Goal: Task Accomplishment & Management: Use online tool/utility

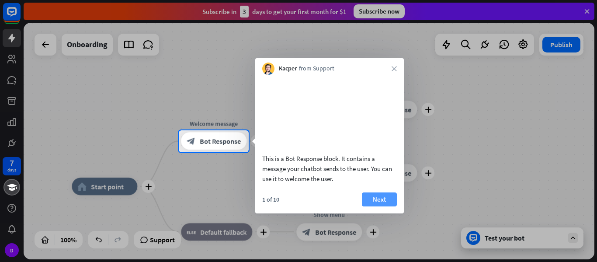
click at [372, 206] on button "Next" at bounding box center [379, 199] width 35 height 14
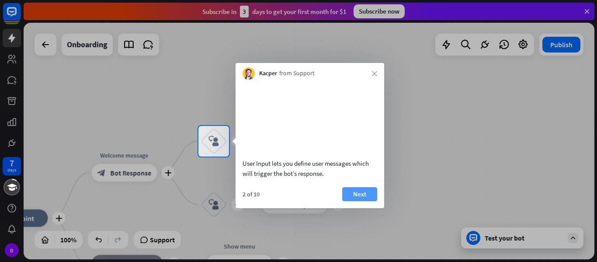
click at [364, 201] on button "Next" at bounding box center [359, 194] width 35 height 14
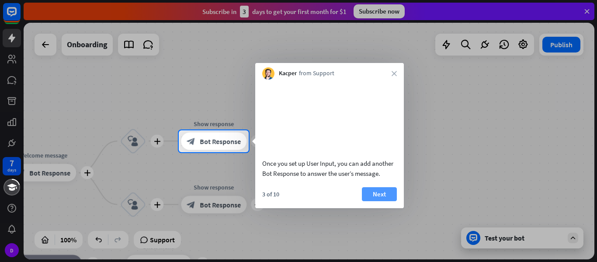
click at [386, 201] on button "Next" at bounding box center [379, 194] width 35 height 14
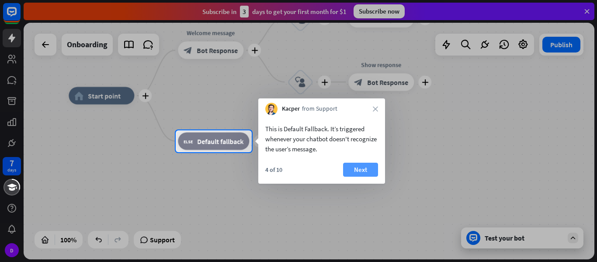
click at [357, 170] on button "Next" at bounding box center [360, 170] width 35 height 14
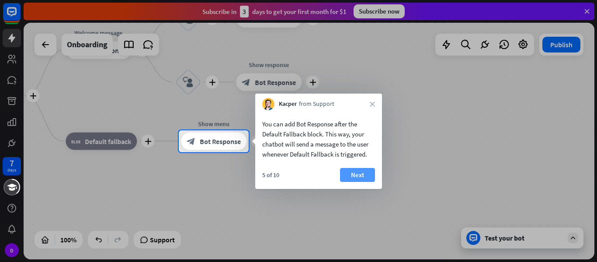
click at [358, 175] on button "Next" at bounding box center [357, 175] width 35 height 14
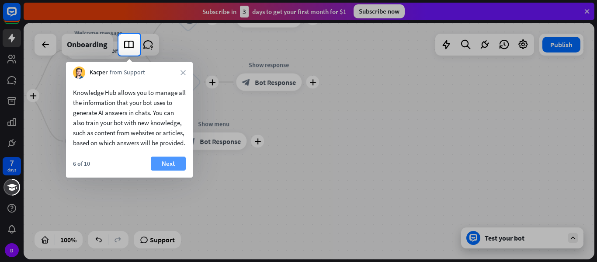
click at [175, 170] on button "Next" at bounding box center [168, 163] width 35 height 14
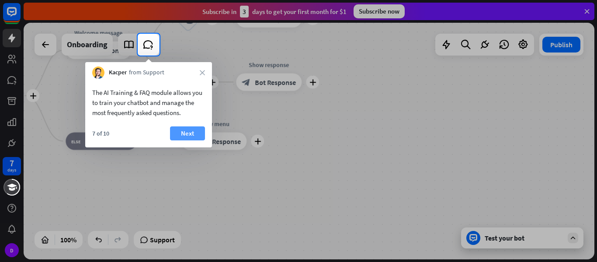
click at [181, 133] on button "Next" at bounding box center [187, 133] width 35 height 14
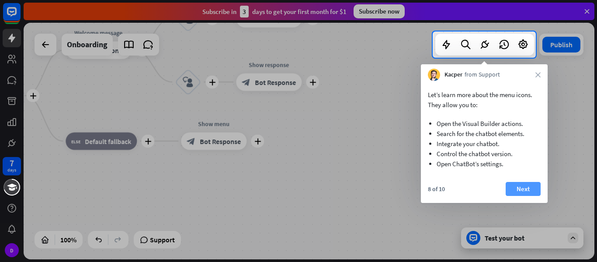
click at [522, 191] on button "Next" at bounding box center [523, 189] width 35 height 14
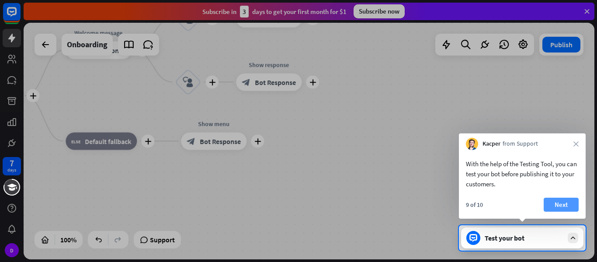
click at [575, 203] on button "Next" at bounding box center [561, 205] width 35 height 14
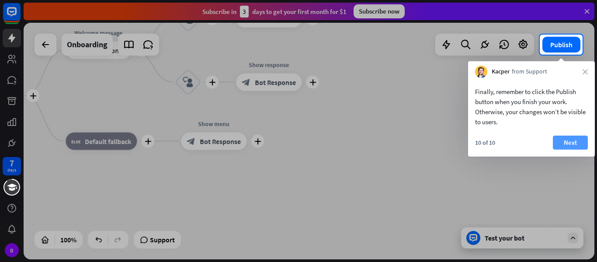
click at [574, 137] on button "Next" at bounding box center [570, 142] width 35 height 14
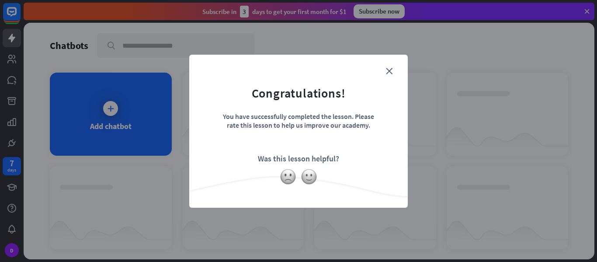
click at [392, 72] on form "Congratulations! You have successfully completed the lesson. Please rate this l…" at bounding box center [298, 118] width 197 height 104
click at [389, 73] on icon "close" at bounding box center [389, 71] width 7 height 7
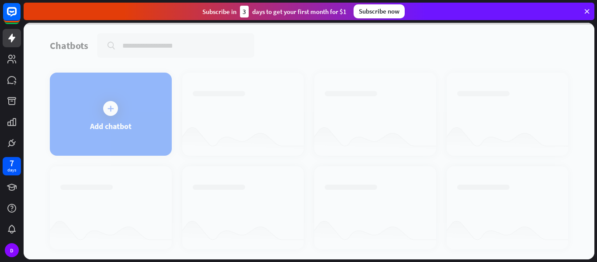
click at [141, 125] on div at bounding box center [309, 141] width 571 height 236
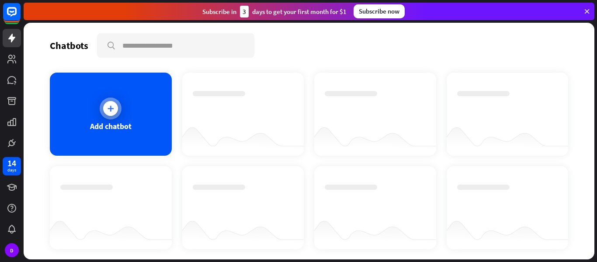
click at [136, 116] on div "Add chatbot" at bounding box center [111, 114] width 122 height 83
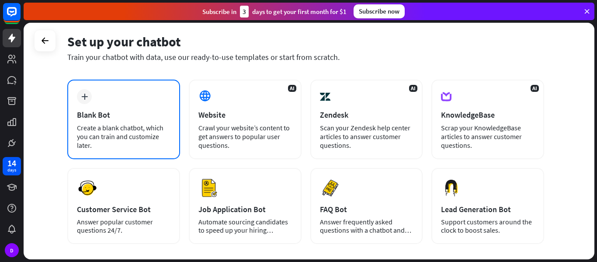
scroll to position [35, 0]
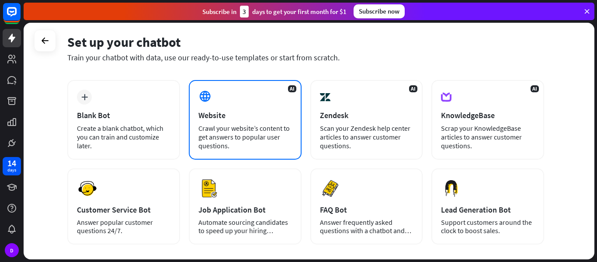
click at [250, 134] on div "Crawl your website’s content to get answers to popular user questions." at bounding box center [245, 137] width 94 height 26
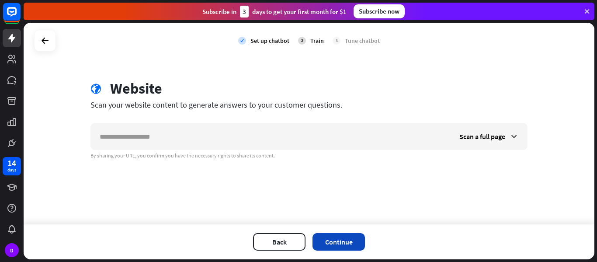
click at [348, 242] on button "Continue" at bounding box center [339, 241] width 52 height 17
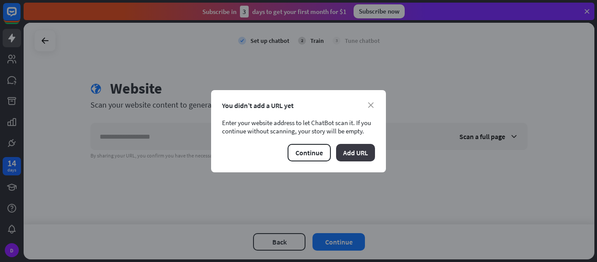
click at [369, 151] on button "Add URL" at bounding box center [355, 152] width 39 height 17
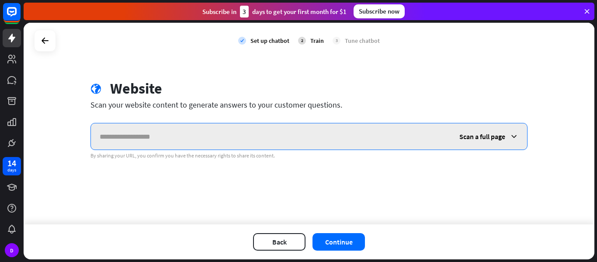
click at [293, 134] on input "text" at bounding box center [271, 136] width 360 height 26
type input "*"
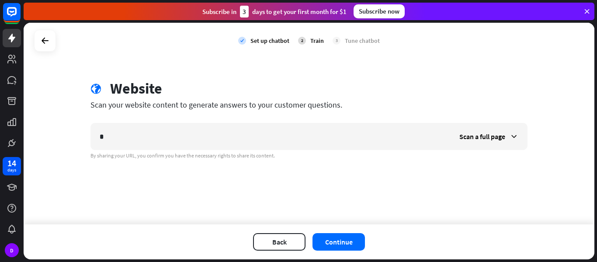
click at [350, 251] on div "Back Continue" at bounding box center [309, 241] width 571 height 35
click at [349, 230] on div "Back Continue" at bounding box center [309, 241] width 571 height 35
click at [353, 239] on button "Continue" at bounding box center [339, 241] width 52 height 17
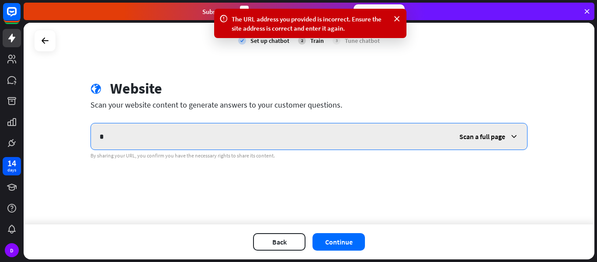
click at [313, 133] on input "*" at bounding box center [271, 136] width 360 height 26
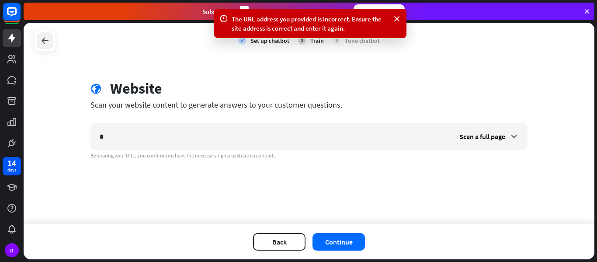
click at [47, 41] on icon at bounding box center [45, 40] width 10 height 10
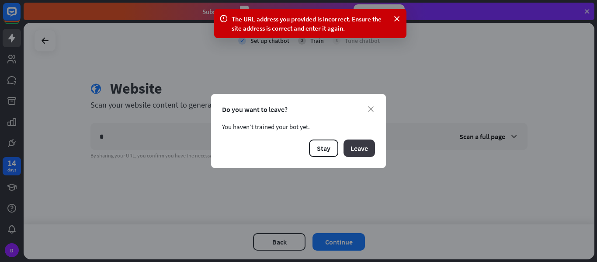
click at [351, 151] on button "Leave" at bounding box center [359, 147] width 31 height 17
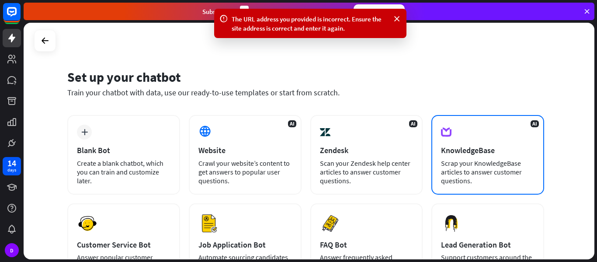
click at [466, 168] on div "Scrap your KnowledgeBase articles to answer customer questions." at bounding box center [488, 172] width 94 height 26
